Goal: Task Accomplishment & Management: Manage account settings

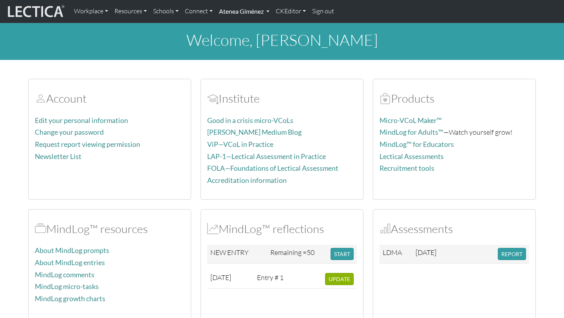
click at [238, 10] on link "Atenea Giménez" at bounding box center [244, 11] width 57 height 16
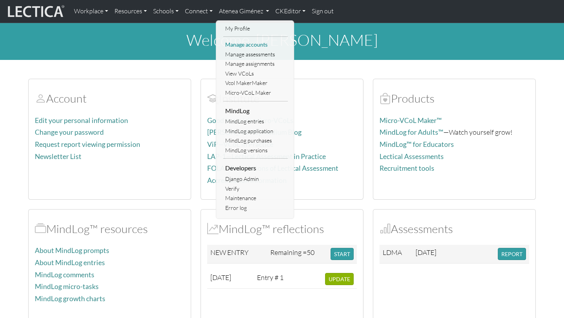
click at [255, 42] on link "Manage accounts" at bounding box center [255, 45] width 65 height 10
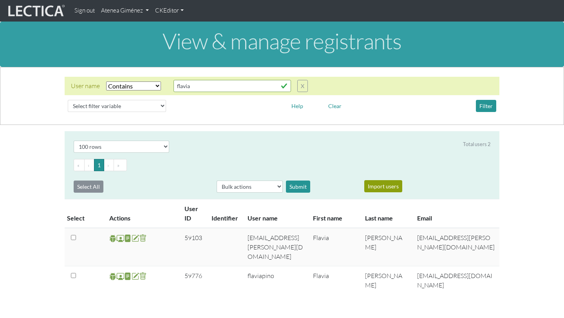
select select "icontains"
select select "100"
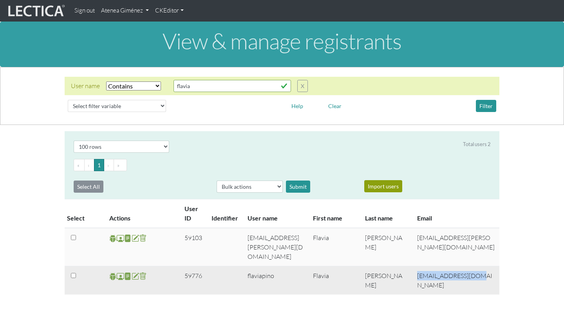
drag, startPoint x: 477, startPoint y: 271, endPoint x: 416, endPoint y: 268, distance: 60.4
click at [416, 268] on td "flavia@evoltiva.com" at bounding box center [455, 280] width 87 height 29
click at [419, 266] on td "flavia@evoltiva.com" at bounding box center [455, 280] width 87 height 29
copy tr "flavia@evoltiva.com"
drag, startPoint x: 471, startPoint y: 267, endPoint x: 396, endPoint y: 263, distance: 75.3
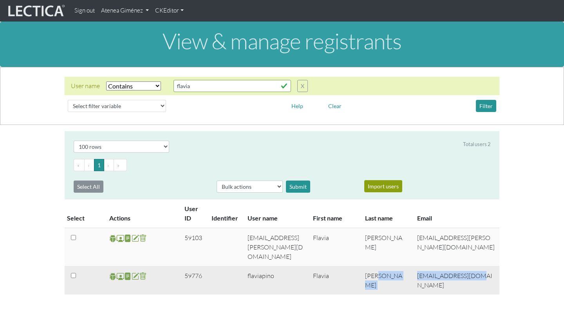
click at [396, 266] on tr "59776 flaviapino Flavia Pino flavia@evoltiva.com" at bounding box center [282, 280] width 435 height 29
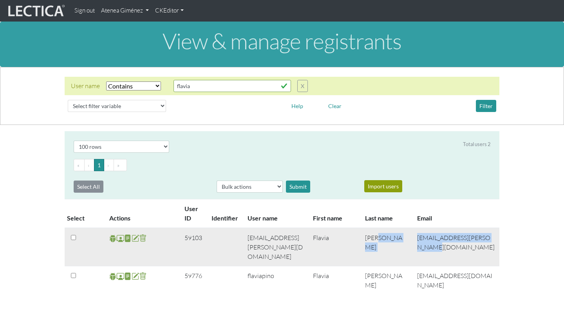
copy tr "flavia.pino@berticality.com"
drag, startPoint x: 496, startPoint y: 238, endPoint x: 392, endPoint y: 220, distance: 104.9
click at [405, 237] on tr "59103 flavia.pino@berticality.com Flavia Pino flavia.pino@berticality.com" at bounding box center [282, 247] width 435 height 38
